Goal: Information Seeking & Learning: Learn about a topic

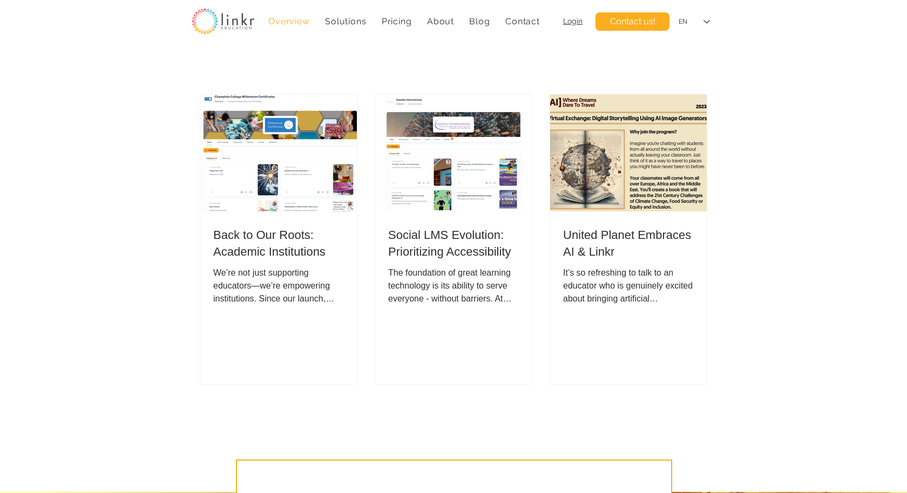
scroll to position [3916, 0]
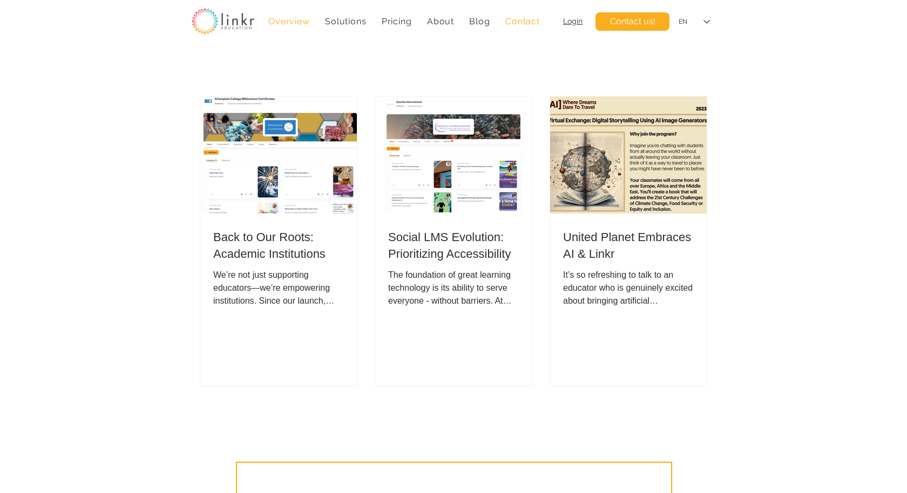
click at [487, 20] on span "Blog" at bounding box center [479, 21] width 21 height 10
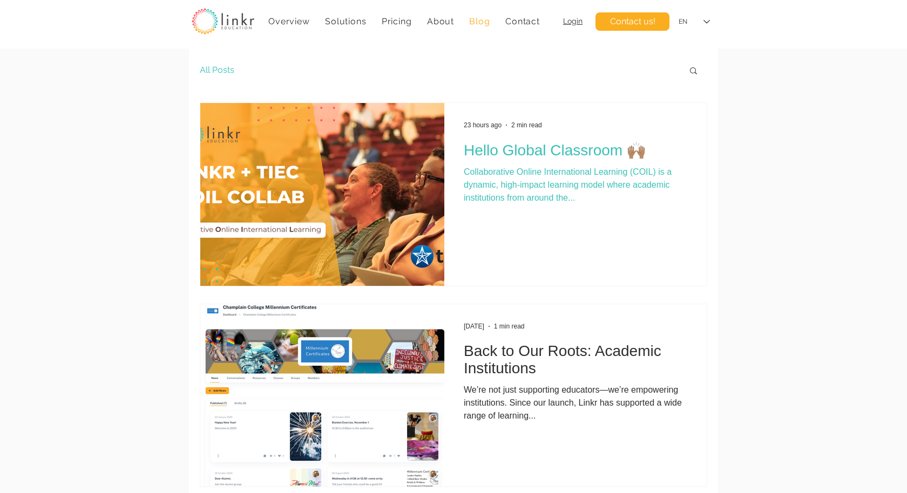
click at [529, 146] on h2 "Hello Global Classroom 🙌🏽" at bounding box center [575, 150] width 223 height 18
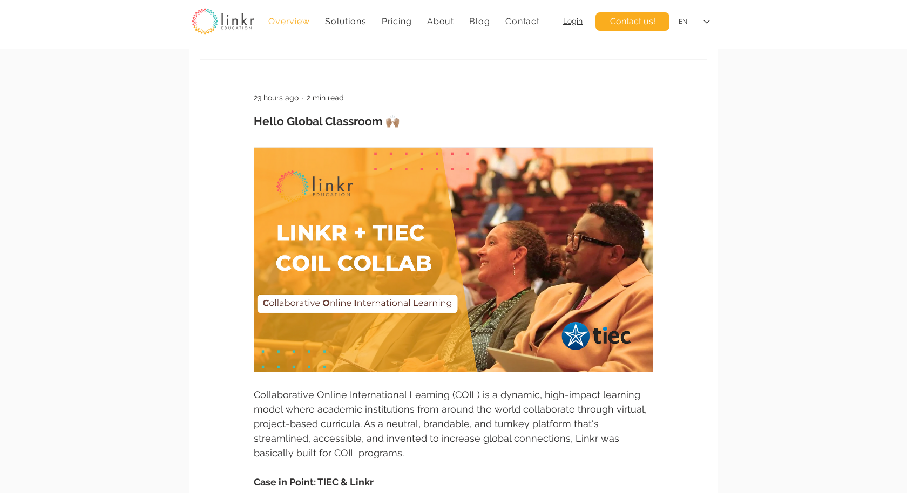
click at [283, 23] on span "Overview" at bounding box center [288, 21] width 41 height 10
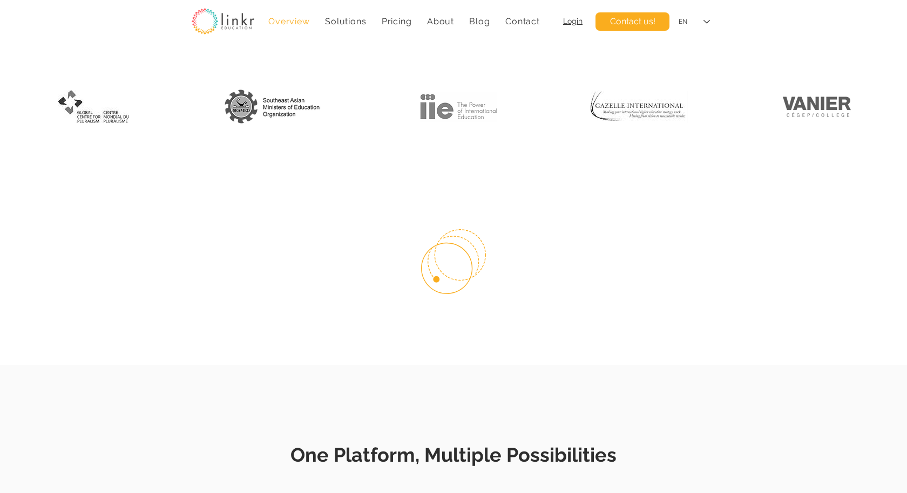
scroll to position [554, 0]
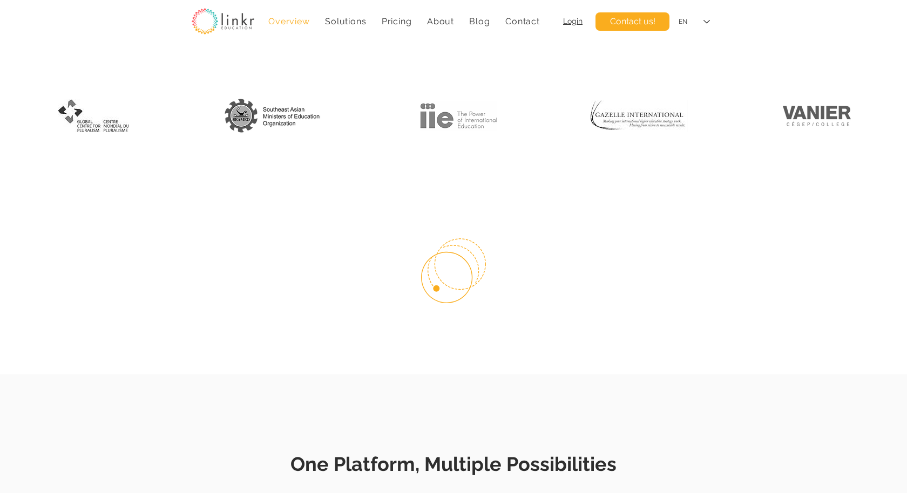
click at [307, 43] on div "Overview Solutions Education Organizations Training Companies Academic Institut…" at bounding box center [453, 24] width 907 height 49
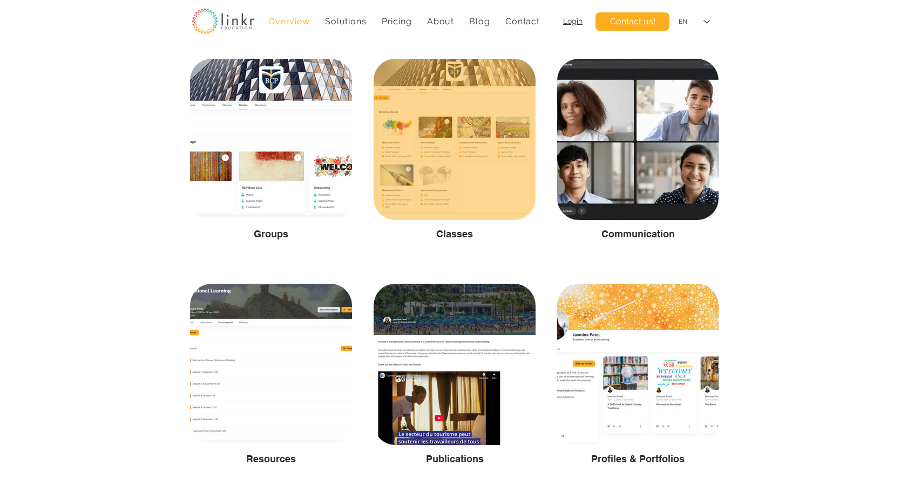
scroll to position [1825, 0]
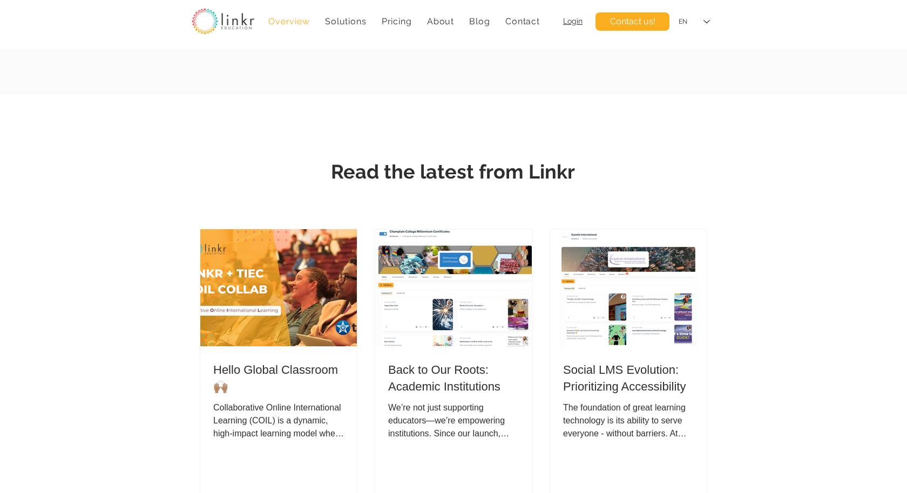
scroll to position [3803, 0]
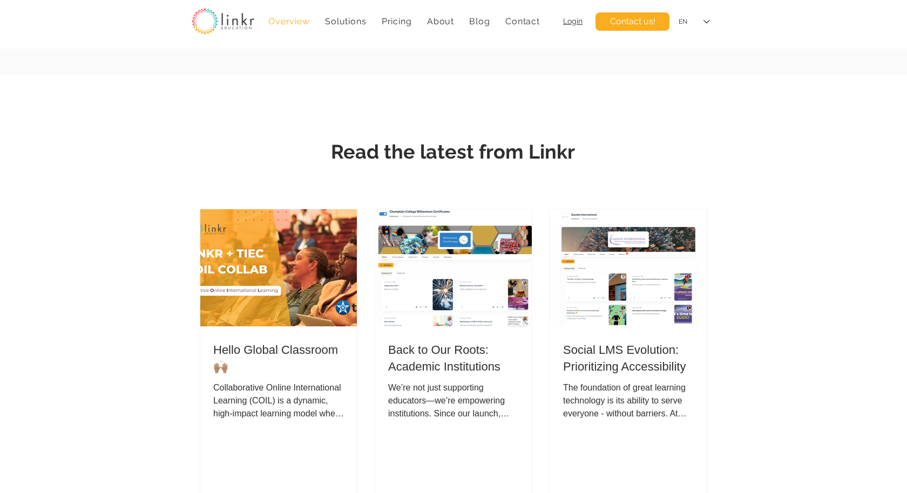
click at [307, 297] on img "Post list. Select a post to read." at bounding box center [279, 268] width 158 height 118
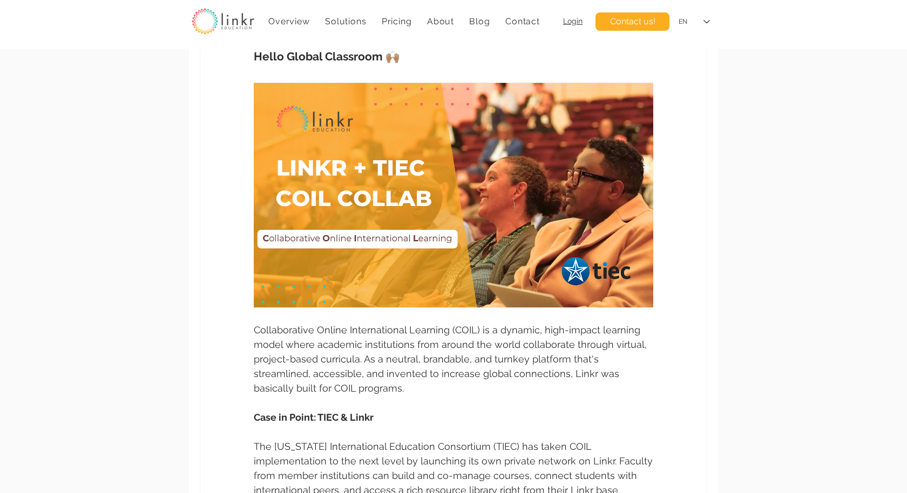
scroll to position [65, 0]
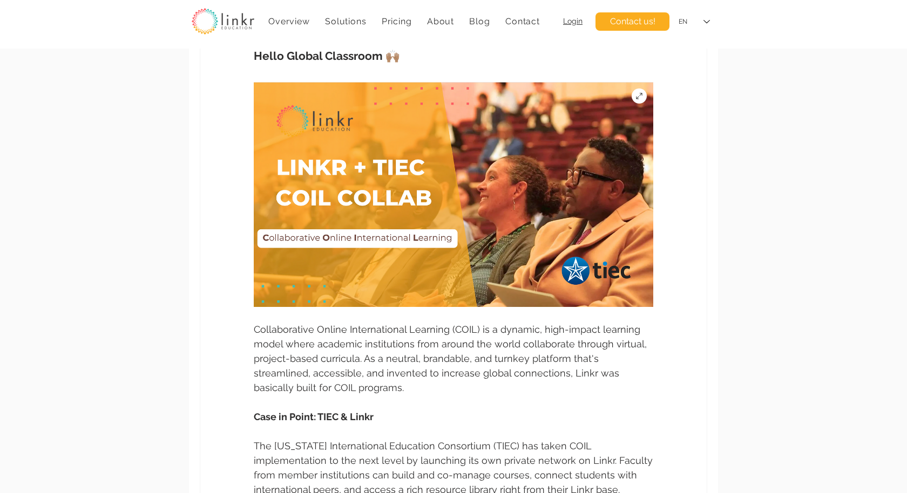
click at [474, 274] on img "main content" at bounding box center [453, 194] width 399 height 225
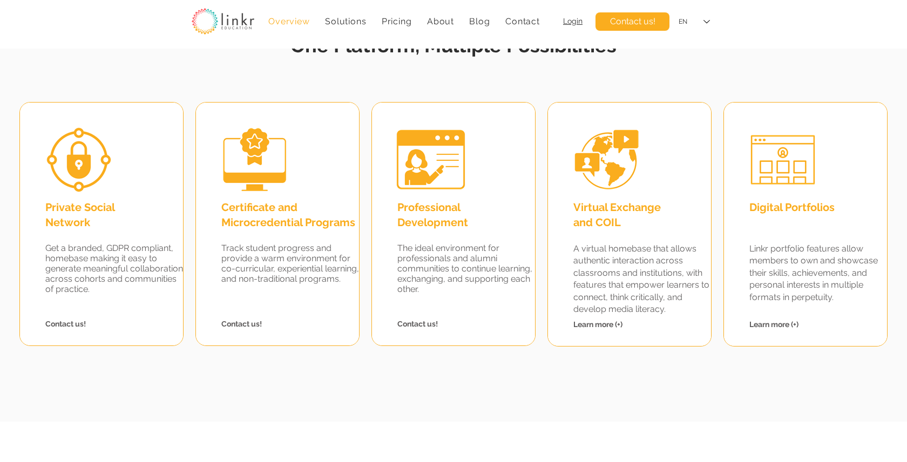
scroll to position [993, 0]
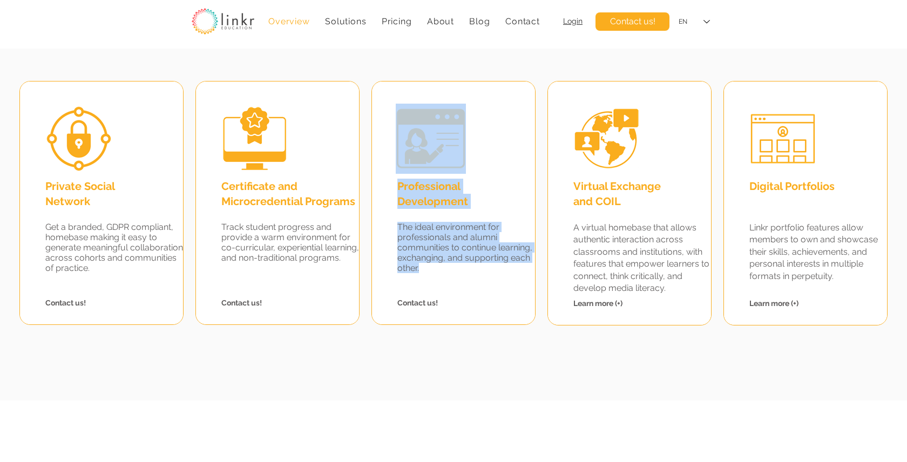
drag, startPoint x: 395, startPoint y: 185, endPoint x: 447, endPoint y: 271, distance: 101.4
click at [447, 271] on div "Professional Development The ideal environment for professionals and alumni com…" at bounding box center [453, 203] width 164 height 244
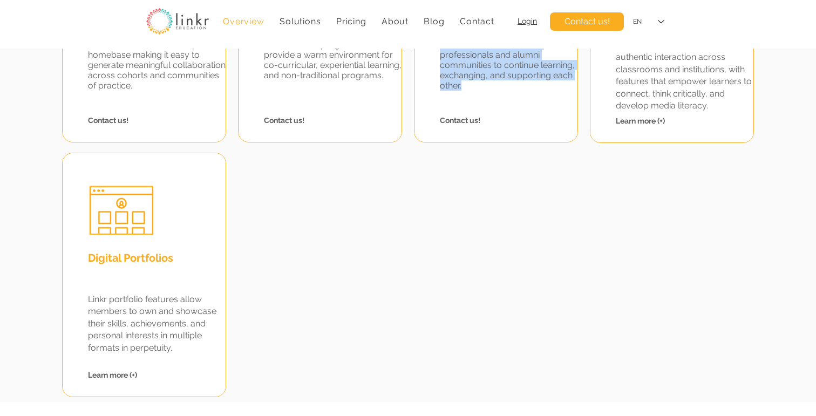
scroll to position [1217, 0]
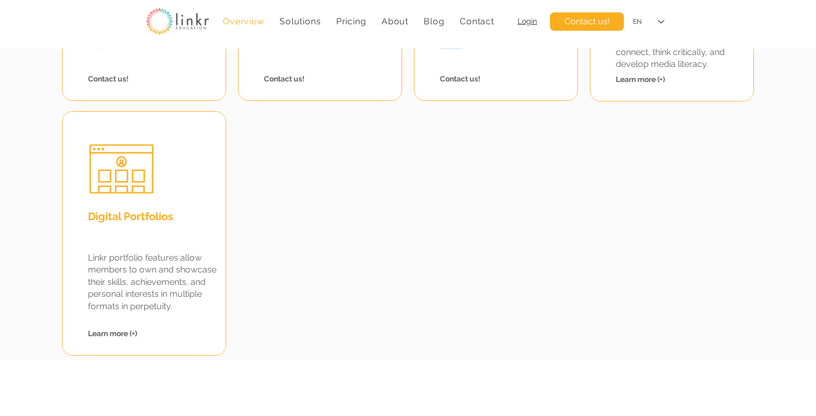
click at [125, 329] on span "Learn more (+)" at bounding box center [112, 333] width 49 height 9
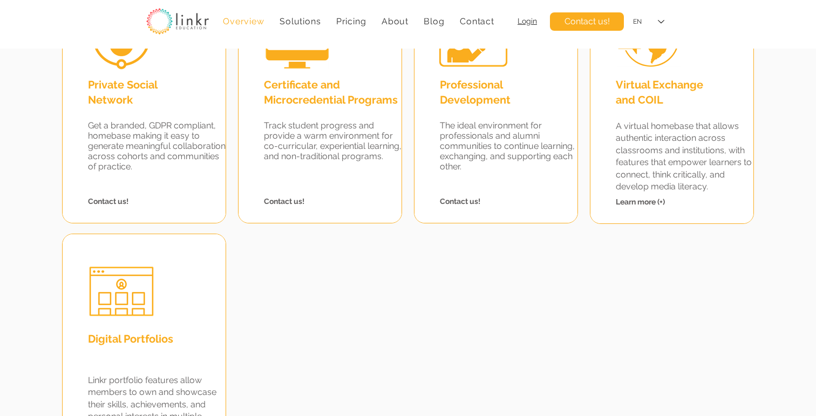
scroll to position [1085, 0]
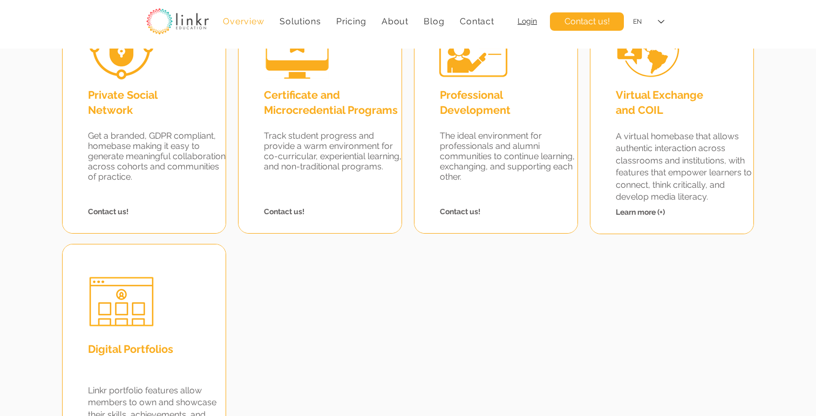
click at [623, 216] on p "Learn more (+)" at bounding box center [679, 212] width 126 height 11
click at [624, 213] on span "Learn more (+)" at bounding box center [640, 212] width 49 height 9
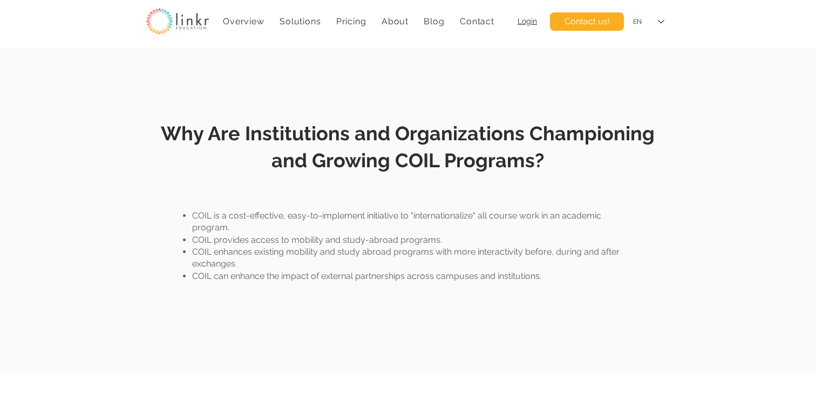
scroll to position [816, 0]
